Goal: Task Accomplishment & Management: Use online tool/utility

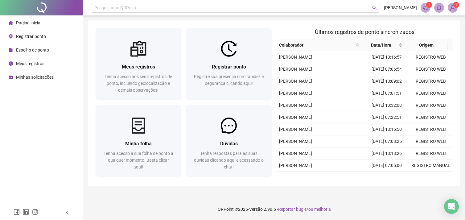
click at [27, 38] on span "Registrar ponto" at bounding box center [31, 36] width 30 height 5
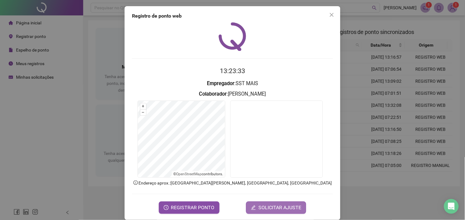
click at [259, 207] on span "SOLICITAR AJUSTE" at bounding box center [279, 207] width 43 height 7
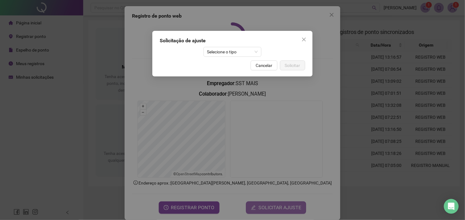
click at [259, 207] on div "Solicitação de ajuste Selecione o tipo Cancelar Solicitar" at bounding box center [232, 110] width 465 height 220
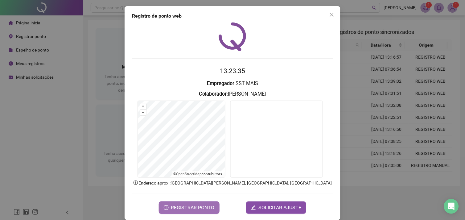
click at [194, 204] on span "REGISTRAR PONTO" at bounding box center [192, 207] width 43 height 7
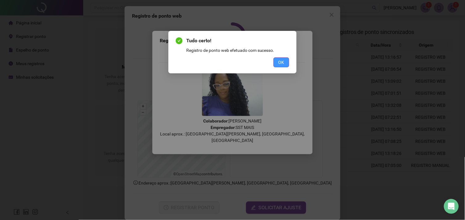
click at [279, 60] on span "OK" at bounding box center [281, 62] width 6 height 7
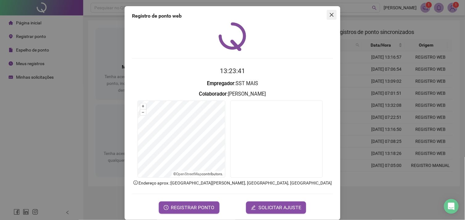
click at [330, 14] on icon "close" at bounding box center [331, 14] width 5 height 5
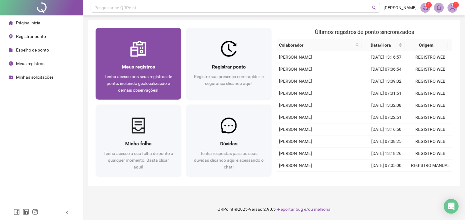
click at [149, 70] on div "Meus registros" at bounding box center [138, 67] width 71 height 8
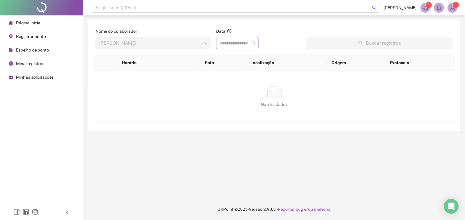
click at [255, 46] on div at bounding box center [237, 42] width 35 height 7
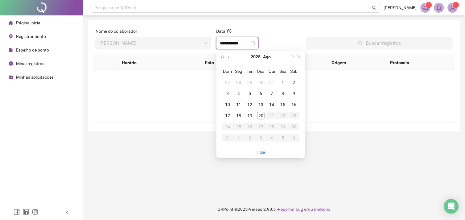
type input "**********"
click at [261, 116] on div "20" at bounding box center [260, 115] width 7 height 7
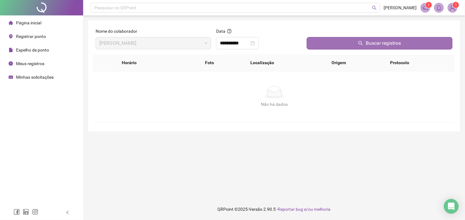
click at [342, 44] on button "Buscar registros" at bounding box center [380, 43] width 146 height 12
